Goal: Communication & Community: Answer question/provide support

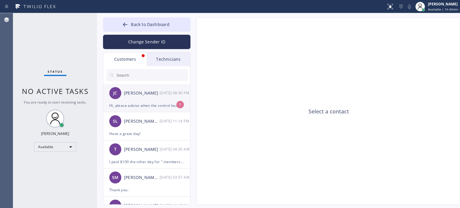
click at [156, 110] on li "[PERSON_NAME] [DATE] 08:30 PM Hi, please advise when the control board will be …" at bounding box center [146, 98] width 87 height 28
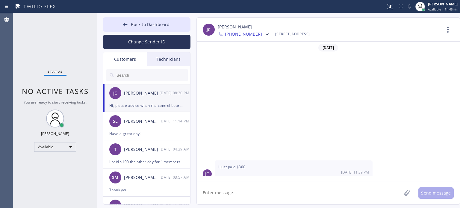
scroll to position [133, 0]
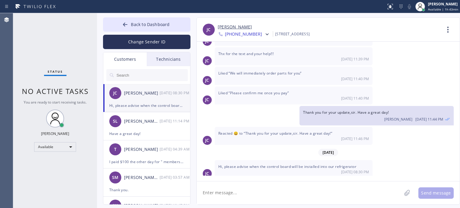
click at [263, 185] on textarea at bounding box center [299, 192] width 205 height 23
type textarea "Hello,"
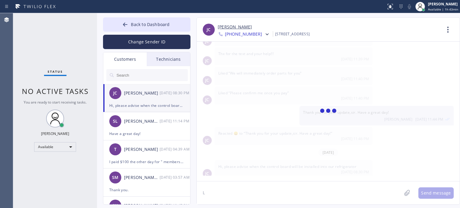
scroll to position [153, 0]
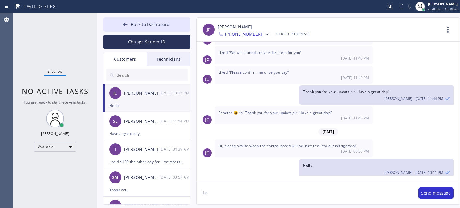
type textarea "L"
type textarea "We will call you with parts ETA very soon and schedule an appointment for you"
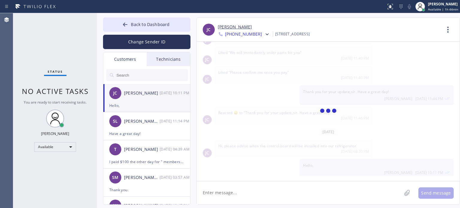
scroll to position [174, 0]
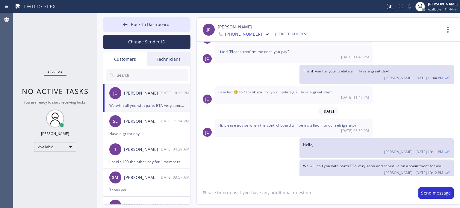
type textarea "Please inform us if you have any additional questions"
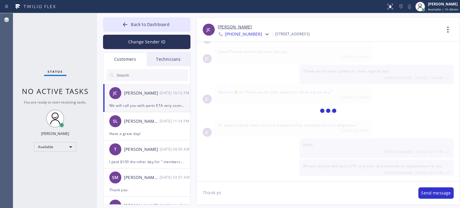
type textarea "Thank you"
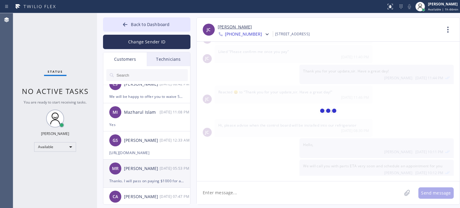
scroll to position [180, 0]
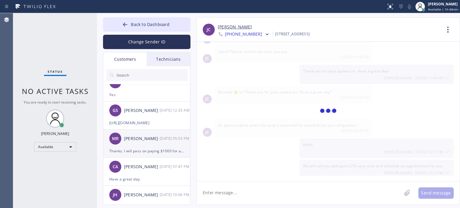
click at [149, 149] on div "Thanks. I will pass on paying $1000 for a dishwasher given the new price. Wish …" at bounding box center [146, 151] width 75 height 7
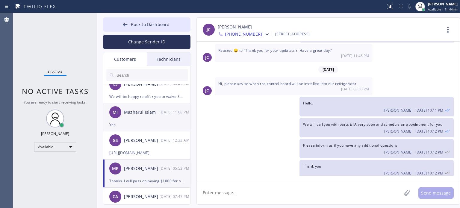
scroll to position [120, 0]
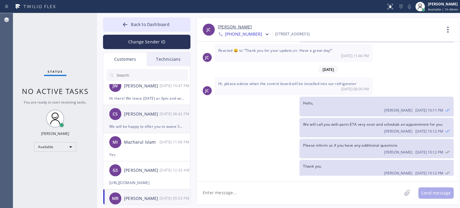
click at [148, 121] on div "CS [PERSON_NAME] [DATE] 08:42 PM" at bounding box center [146, 114] width 87 height 18
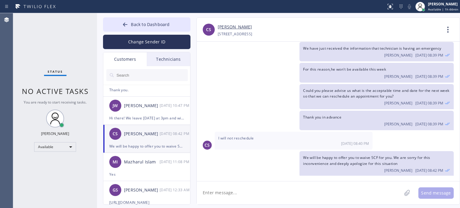
scroll to position [90, 0]
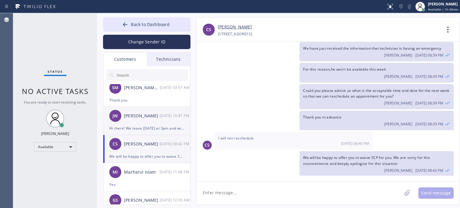
click at [153, 121] on div "[PERSON_NAME] [DATE] 10:47 PM" at bounding box center [146, 116] width 87 height 18
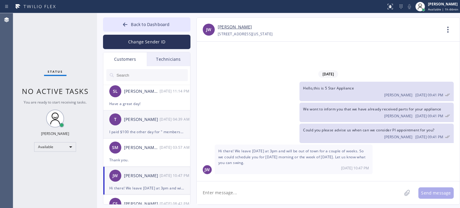
scroll to position [0, 0]
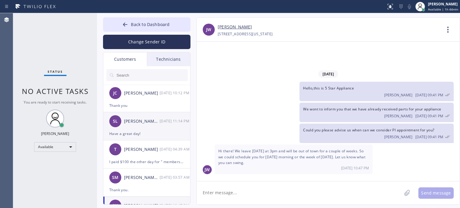
click at [153, 130] on div "Have a great day!" at bounding box center [146, 133] width 75 height 7
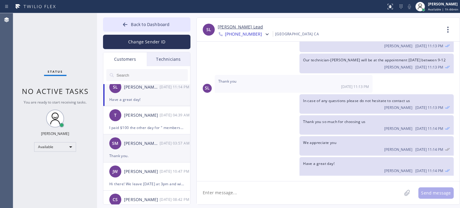
scroll to position [60, 0]
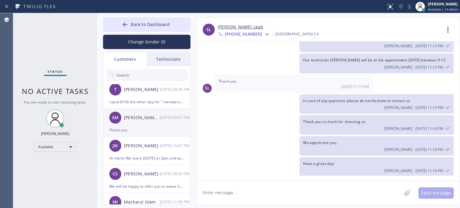
click at [151, 126] on div "SM [PERSON_NAME] Ms [DATE] 03:57 AM" at bounding box center [146, 118] width 87 height 18
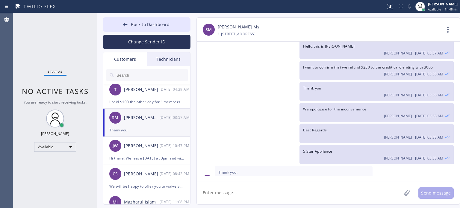
scroll to position [349, 0]
